Goal: Task Accomplishment & Management: Complete application form

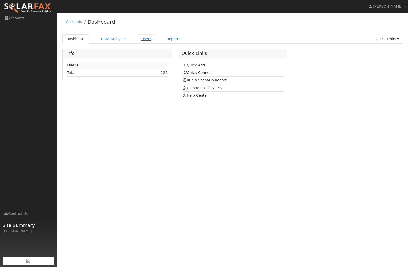
click at [144, 41] on link "Users" at bounding box center [146, 38] width 18 height 9
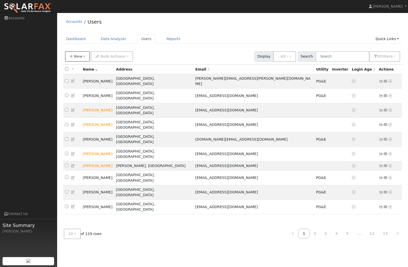
click at [76, 57] on span "New" at bounding box center [78, 56] width 9 height 4
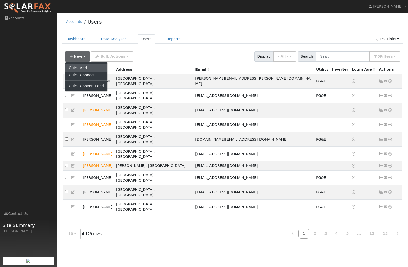
click at [80, 67] on link "Quick Add" at bounding box center [86, 67] width 42 height 7
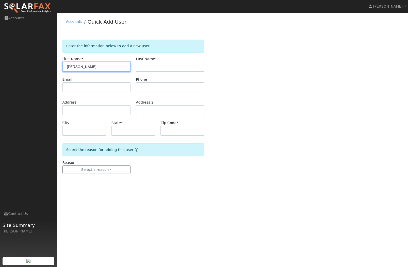
type input "[PERSON_NAME]"
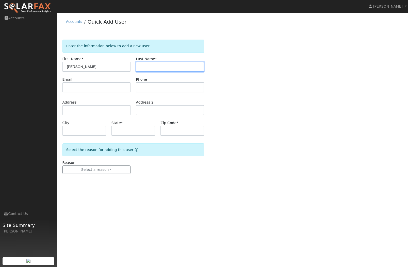
click at [152, 69] on input "text" at bounding box center [170, 67] width 68 height 10
type input "[PERSON_NAME]"
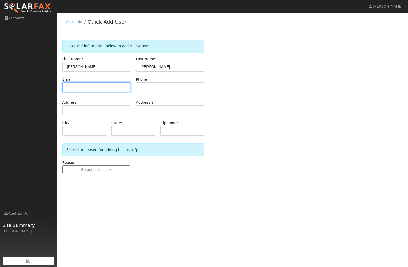
click at [90, 90] on input "text" at bounding box center [96, 87] width 68 height 10
type input "[EMAIL_ADDRESS][DOMAIN_NAME]"
click at [149, 87] on input "text" at bounding box center [170, 87] width 68 height 10
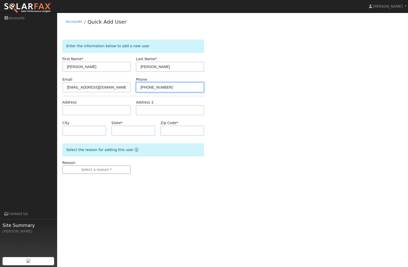
type input "[PHONE_NUMBER]"
click at [105, 112] on input "text" at bounding box center [96, 110] width 68 height 10
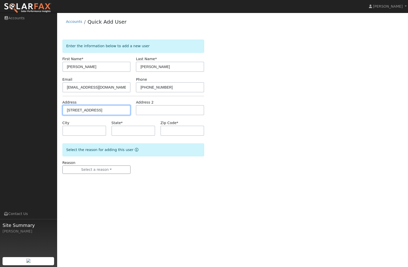
click at [100, 112] on input "[STREET_ADDRESS]" at bounding box center [96, 110] width 68 height 10
drag, startPoint x: 100, startPoint y: 111, endPoint x: 133, endPoint y: 110, distance: 33.2
click at [133, 110] on div "Address [STREET_ADDRESS] Address 2" at bounding box center [133, 107] width 147 height 15
type input "1691 Westchester Pl"
drag, startPoint x: 133, startPoint y: 110, endPoint x: 85, endPoint y: 134, distance: 53.9
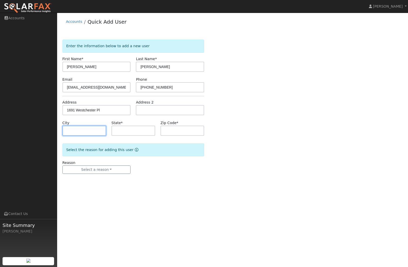
click at [85, 134] on input "text" at bounding box center [84, 131] width 44 height 10
type input "[GEOGRAPHIC_DATA]"
type input "CA"
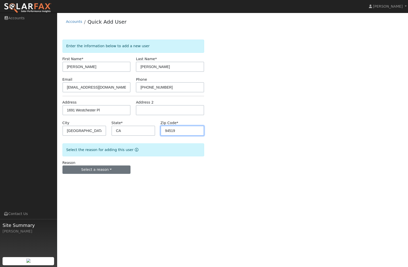
type input "94519"
click at [103, 170] on button "Select a reason" at bounding box center [96, 169] width 68 height 9
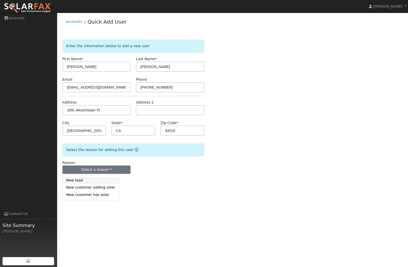
click at [79, 183] on link "New lead" at bounding box center [91, 180] width 56 height 7
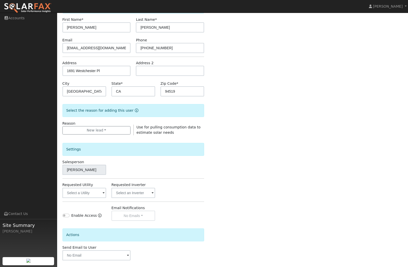
scroll to position [40, 0]
click at [102, 194] on span at bounding box center [103, 192] width 2 height 6
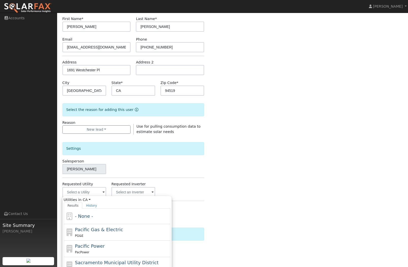
click at [101, 232] on span "Pacific Gas & Electric" at bounding box center [99, 229] width 48 height 5
type input "Pacific Gas & Electric"
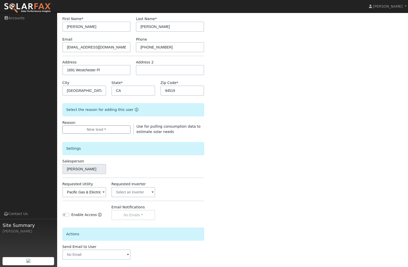
click at [195, 267] on button "Add User" at bounding box center [193, 271] width 22 height 9
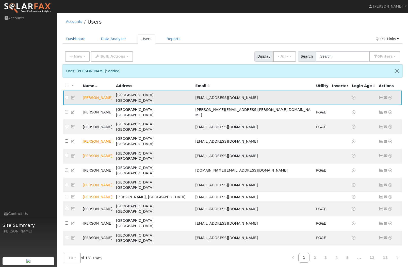
click at [380, 97] on icon at bounding box center [380, 98] width 5 height 4
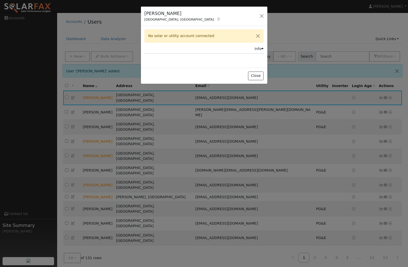
click at [257, 38] on button "Close" at bounding box center [257, 36] width 11 height 12
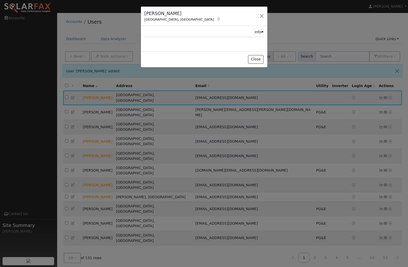
click at [261, 16] on button "button" at bounding box center [261, 15] width 7 height 7
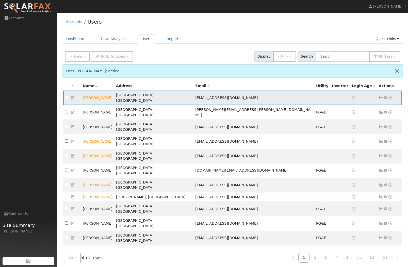
click at [391, 97] on icon at bounding box center [390, 98] width 5 height 4
click at [0, 0] on icon at bounding box center [0, 0] width 0 height 0
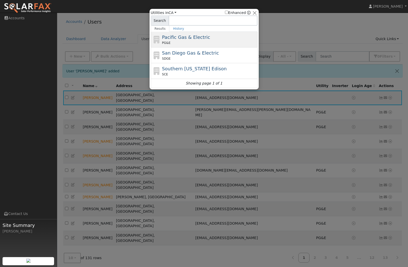
click at [179, 39] on span "Pacific Gas & Electric" at bounding box center [186, 36] width 48 height 5
